Goal: Check status

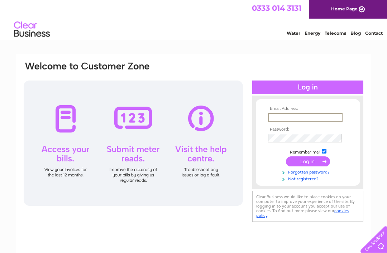
type input "daholliday25@aol.com"
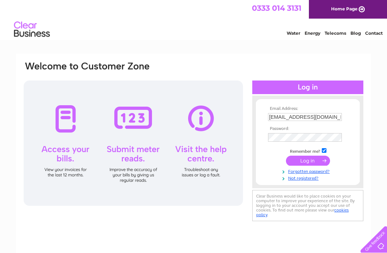
click at [308, 162] on input "submit" at bounding box center [308, 161] width 44 height 10
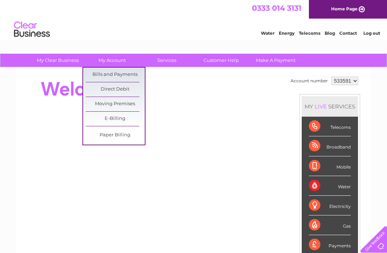
click at [124, 74] on link "Bills and Payments" at bounding box center [115, 75] width 59 height 14
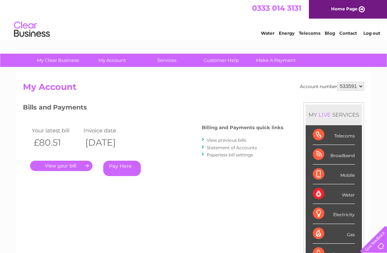
click at [65, 164] on link "." at bounding box center [61, 166] width 62 height 10
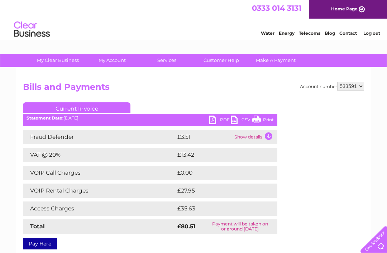
click at [218, 116] on link "PDF" at bounding box center [219, 121] width 21 height 10
